Goal: Check status

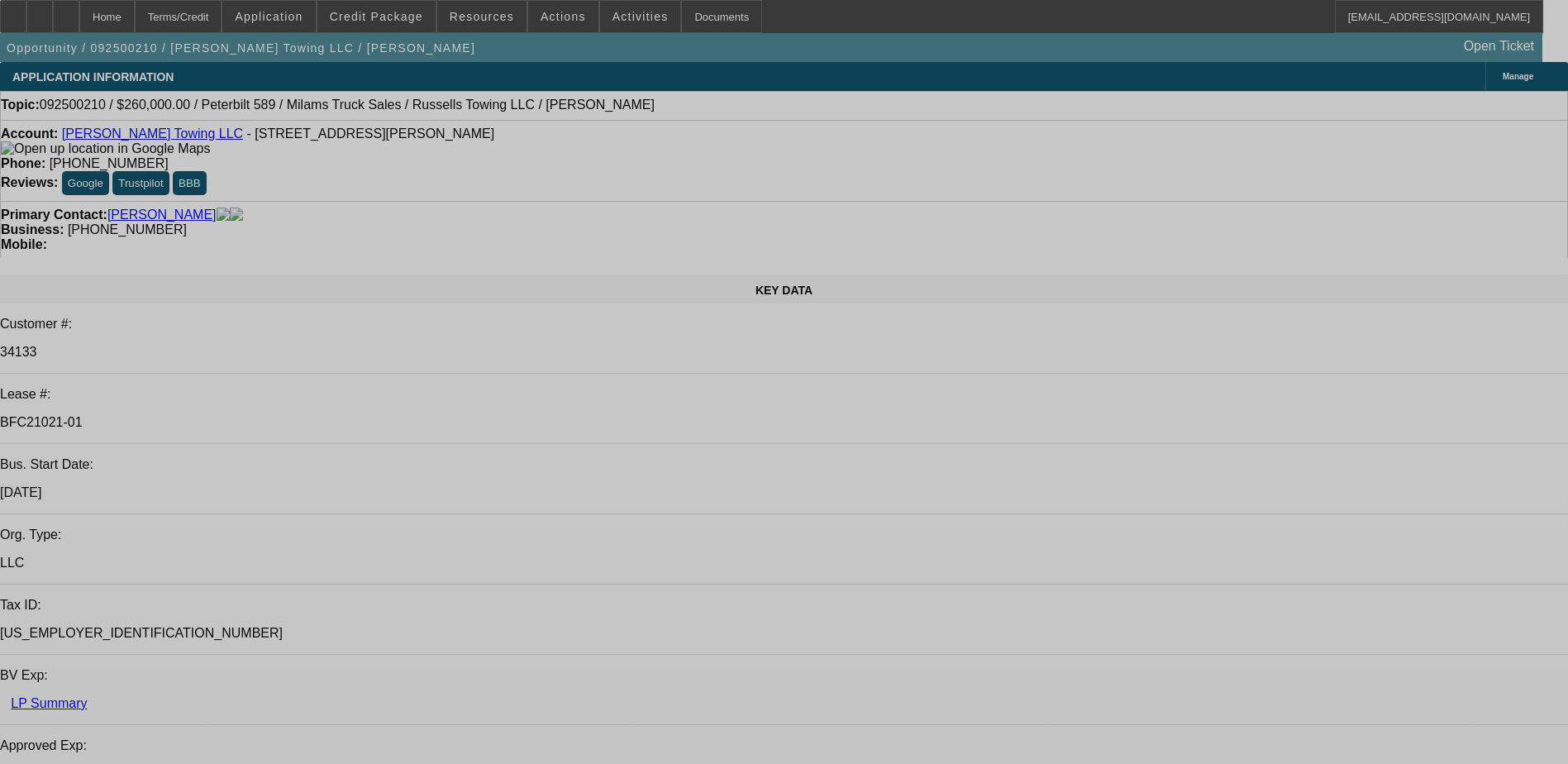
select select "0"
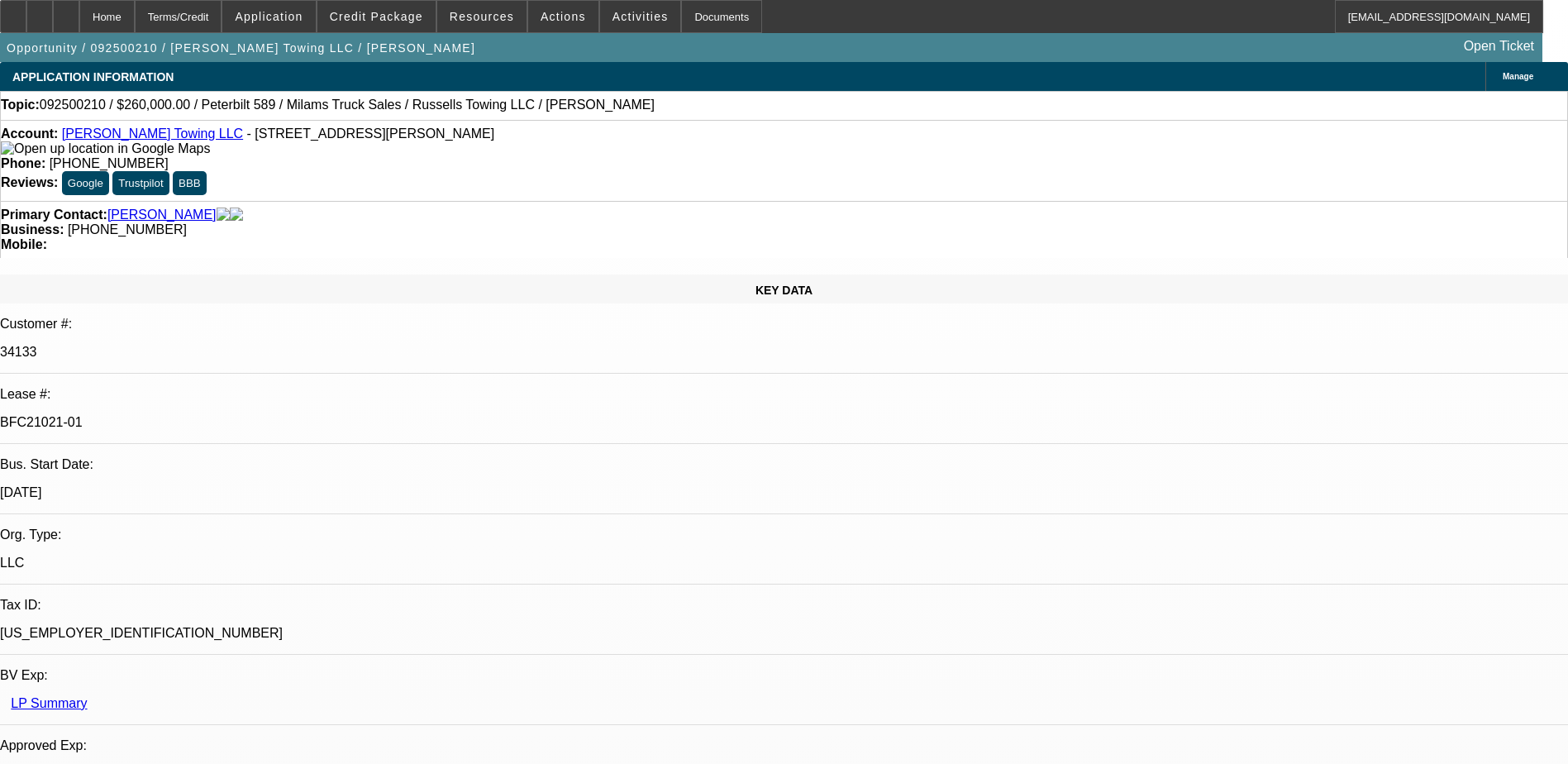
select select "0"
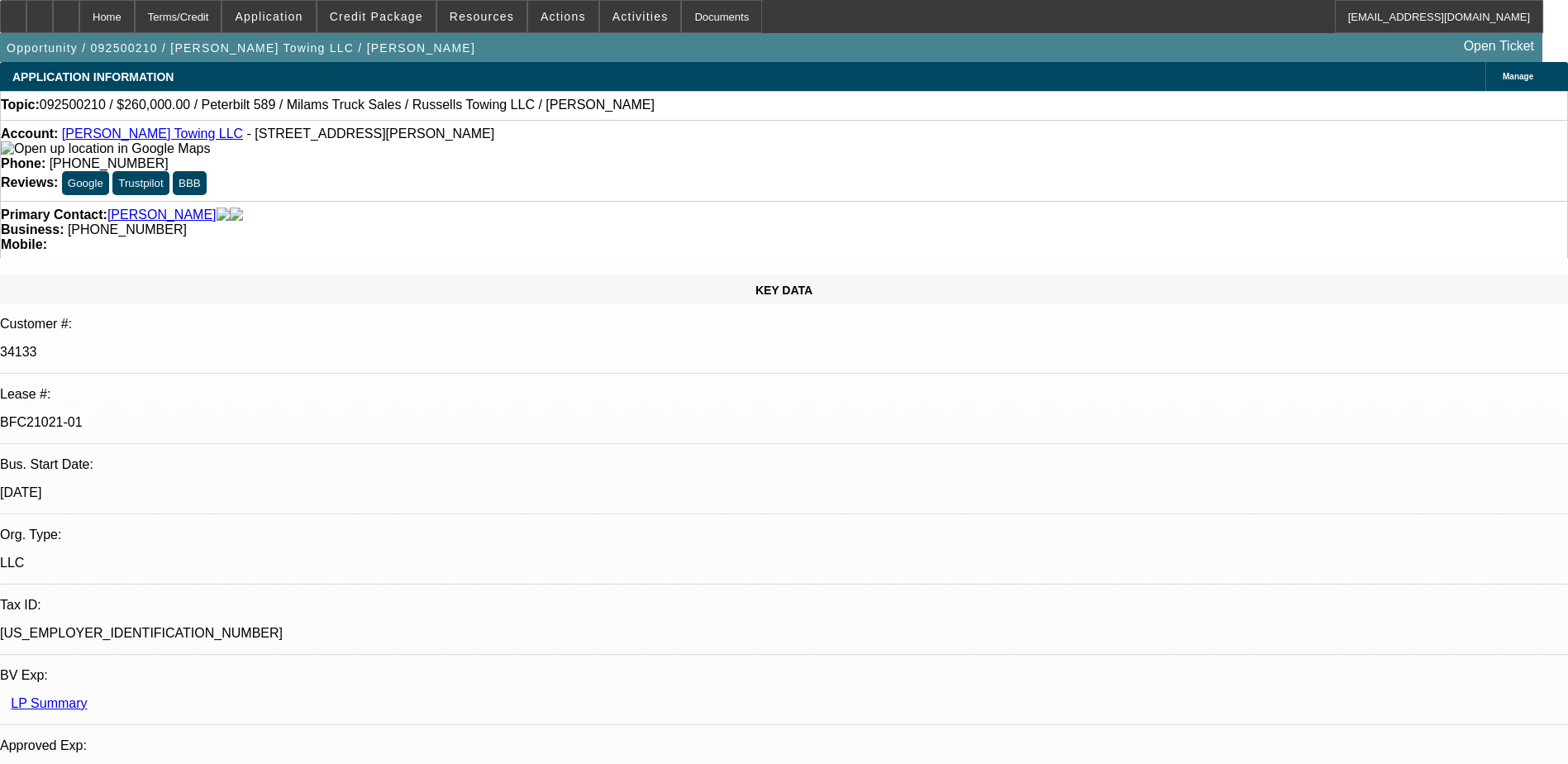
select select "0"
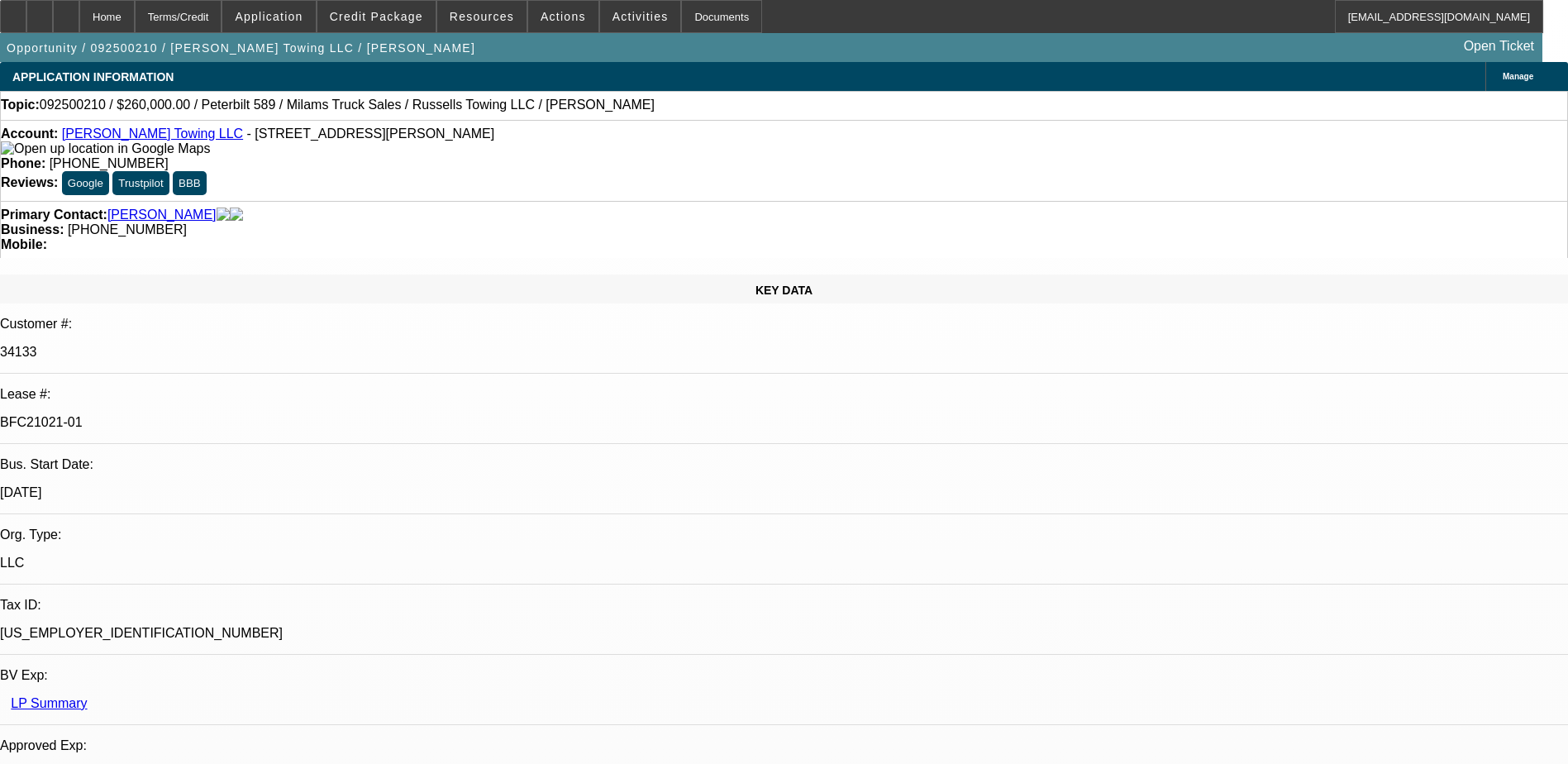
select select "1"
select select "3"
select select "6"
select select "1"
select select "3"
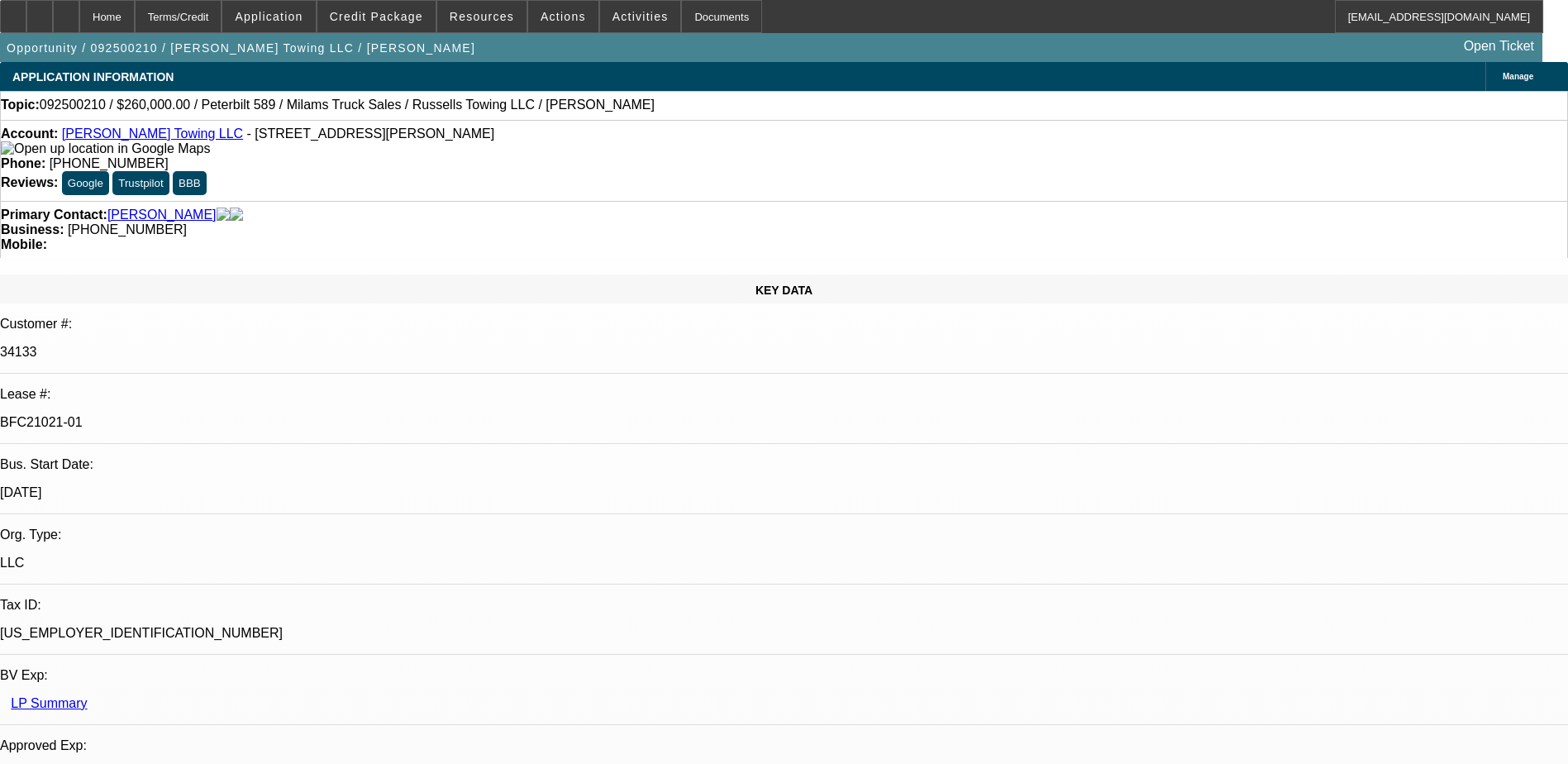
select select "6"
select select "1"
select select "3"
select select "6"
select select "1"
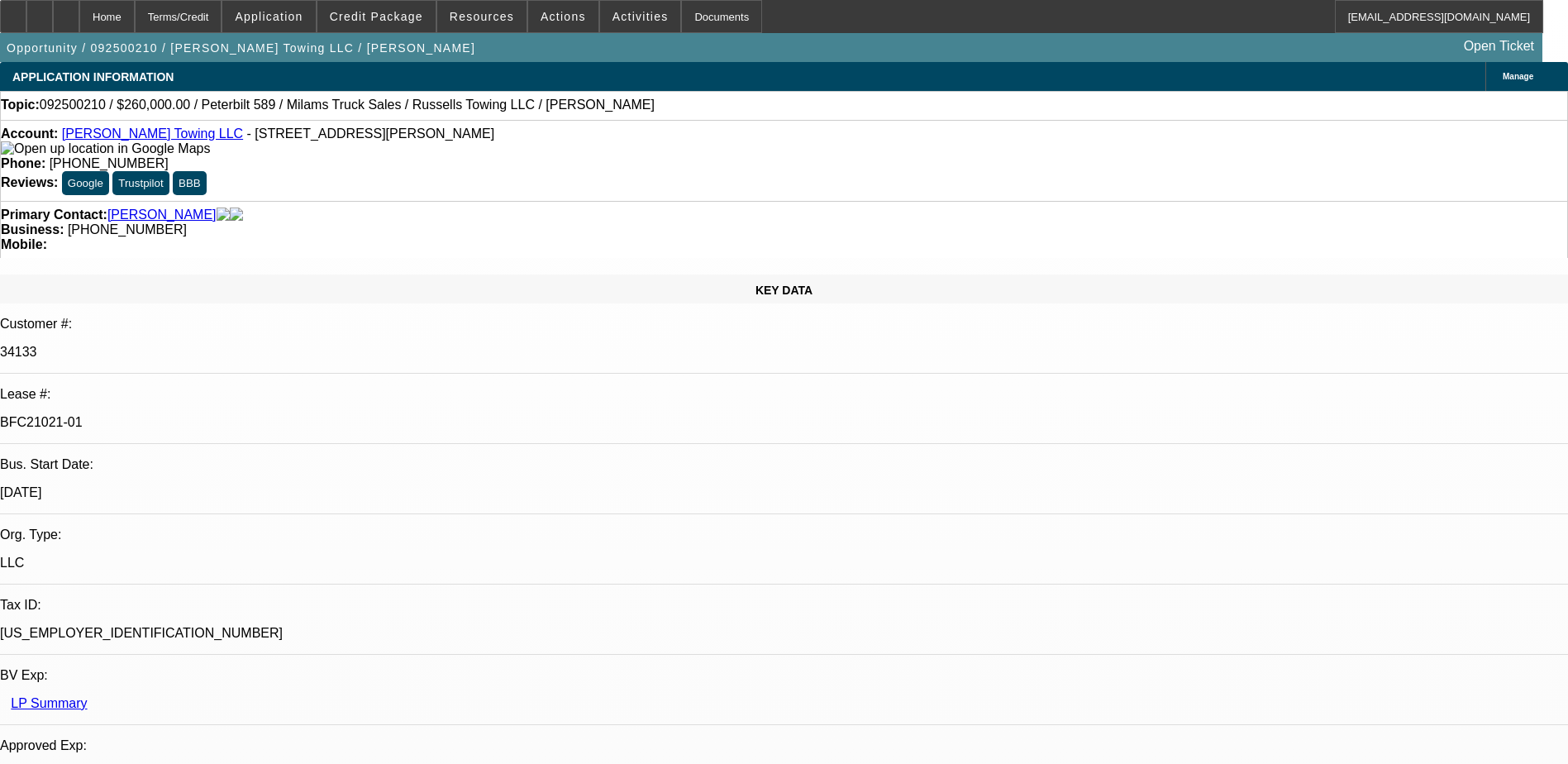
select select "3"
select select "6"
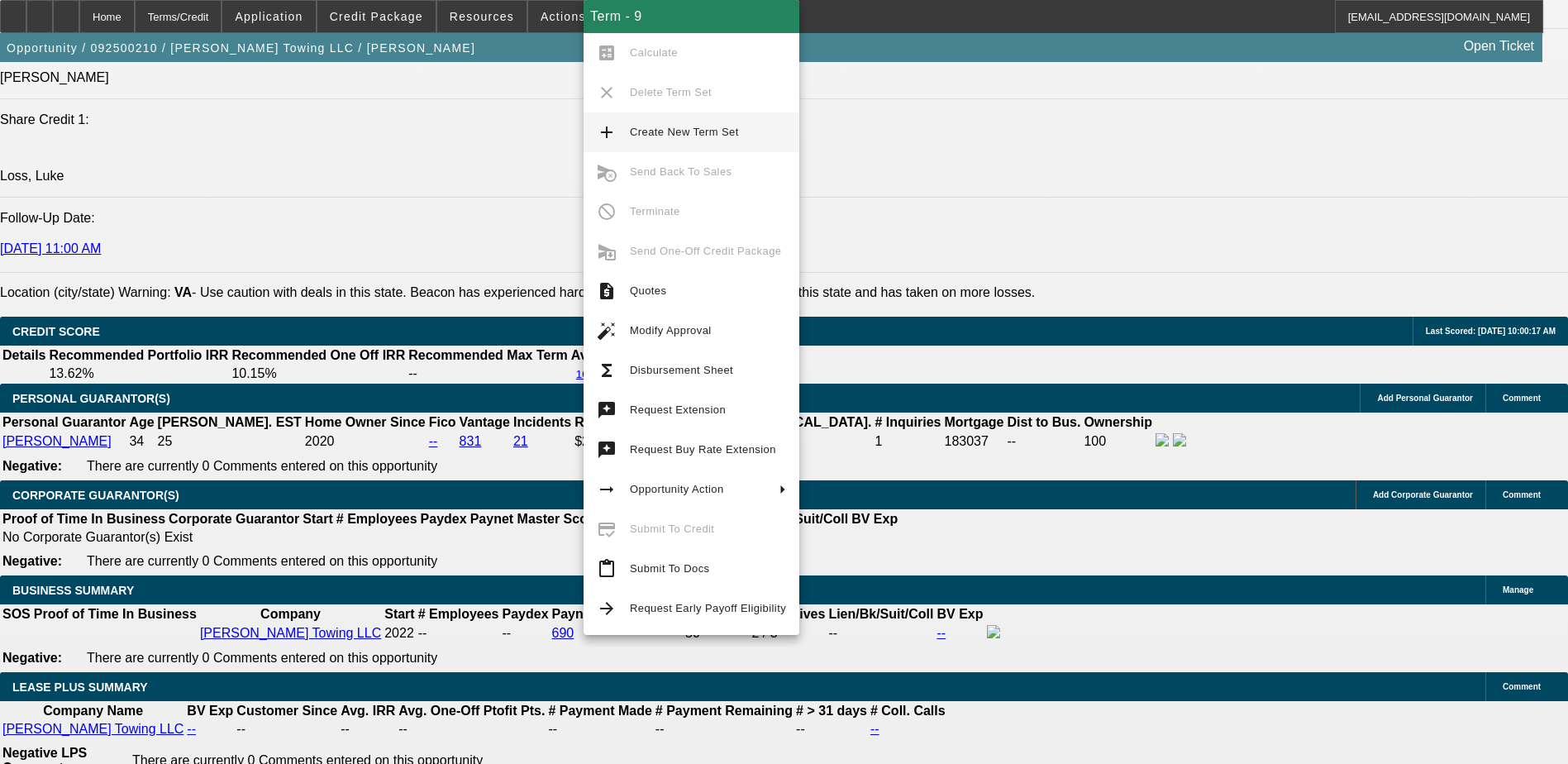
scroll to position [2232, 0]
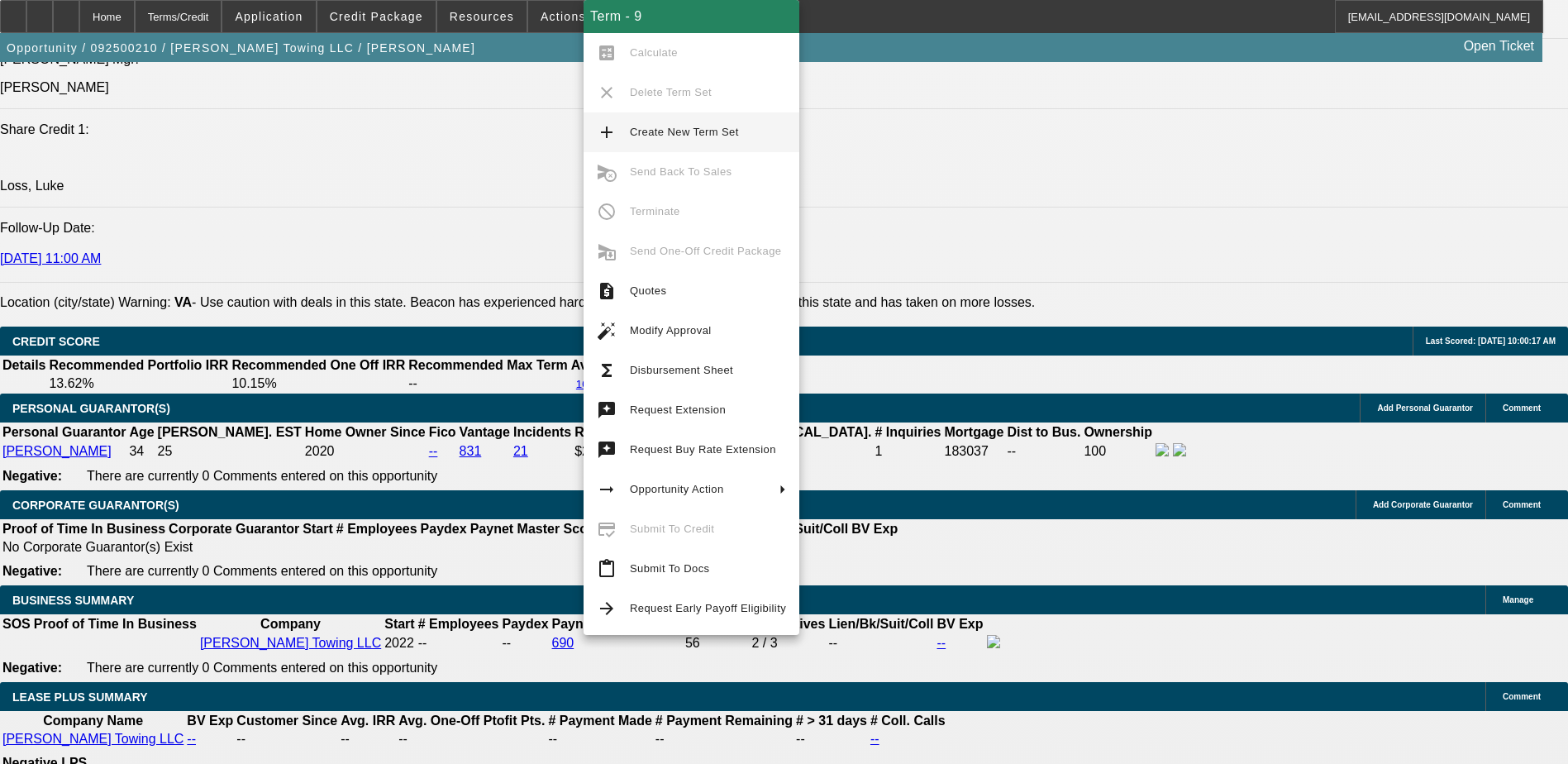
drag, startPoint x: 367, startPoint y: 355, endPoint x: 446, endPoint y: 380, distance: 82.9
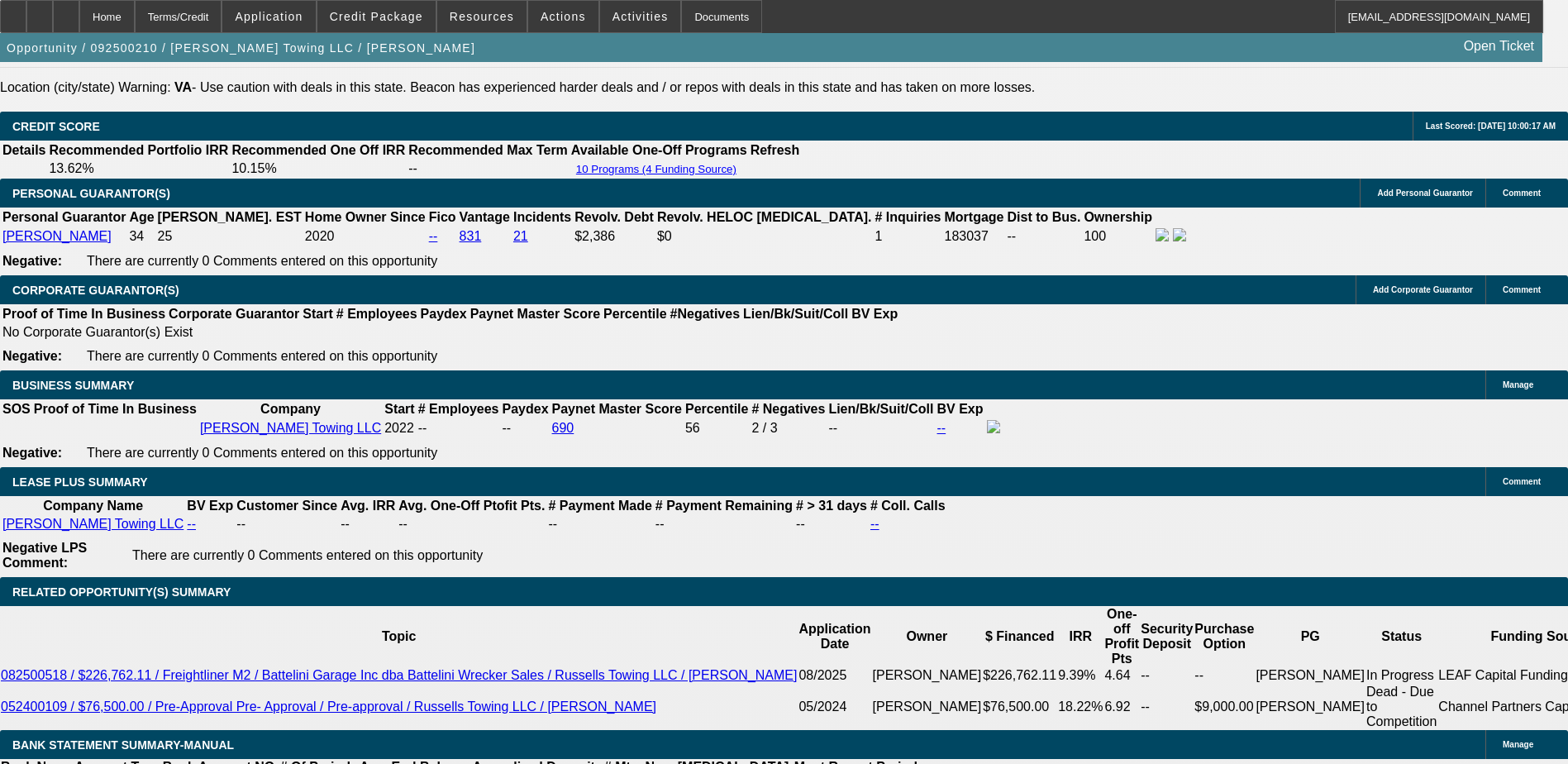
scroll to position [2479, 0]
